Goal: Task Accomplishment & Management: Manage account settings

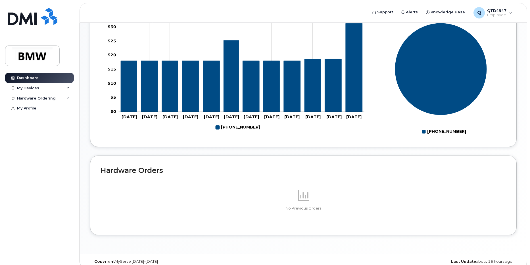
scroll to position [249, 0]
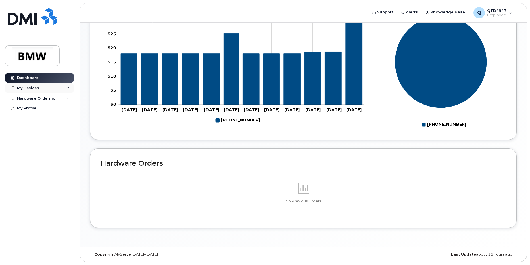
click at [68, 88] on icon at bounding box center [67, 88] width 3 height 3
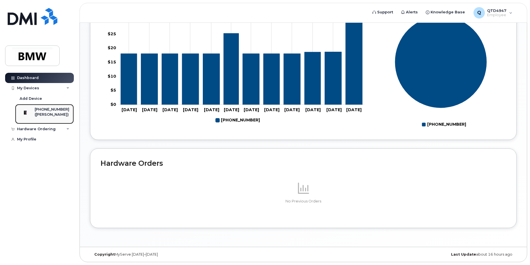
click at [52, 113] on div "([PERSON_NAME])" at bounding box center [52, 114] width 35 height 5
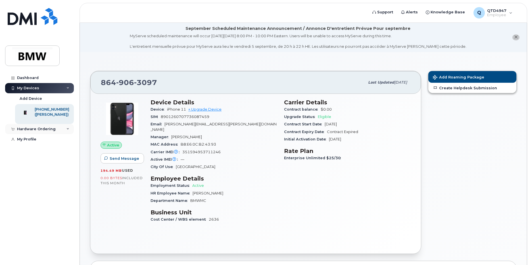
click at [67, 130] on icon at bounding box center [67, 129] width 3 height 3
click at [32, 142] on div "New Order" at bounding box center [31, 139] width 22 height 5
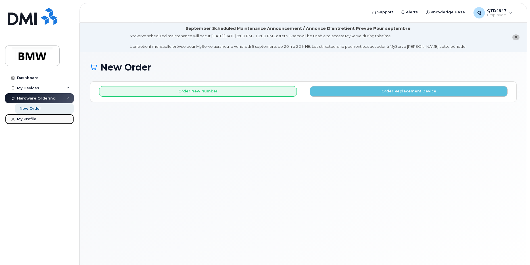
click at [24, 118] on div "My Profile" at bounding box center [26, 119] width 19 height 5
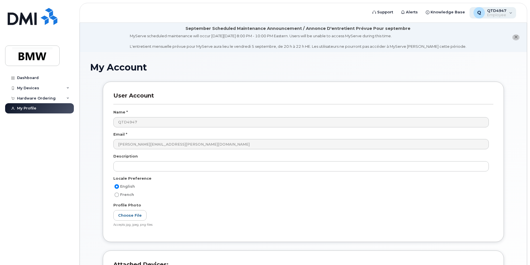
click at [511, 13] on div "Q QTD4947 Employee" at bounding box center [493, 12] width 47 height 11
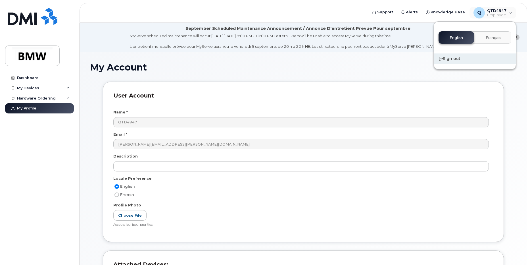
click at [451, 61] on div "Sign out" at bounding box center [475, 58] width 82 height 11
